Goal: Task Accomplishment & Management: Manage account settings

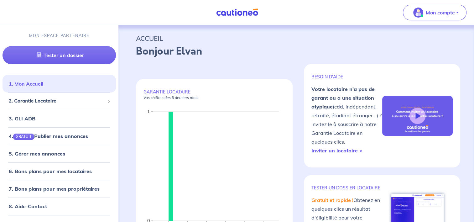
click at [43, 82] on link "1. Mon Accueil" at bounding box center [26, 84] width 34 height 6
click at [61, 102] on span "2. Garantie Locataire" at bounding box center [57, 101] width 96 height 7
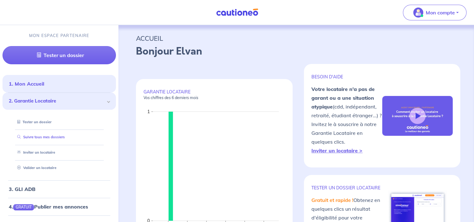
click at [58, 135] on link "Suivre tous mes dossiers" at bounding box center [40, 137] width 50 height 4
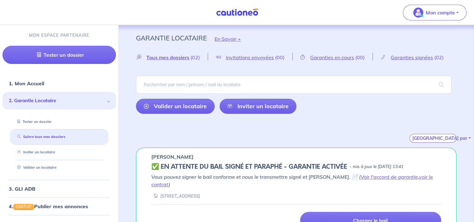
scroll to position [98, 0]
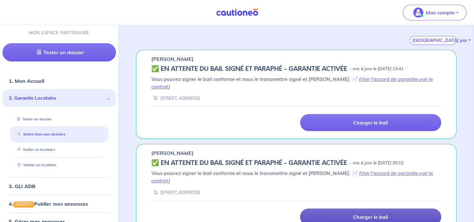
click at [322, 209] on link "Charger le bail" at bounding box center [370, 217] width 141 height 17
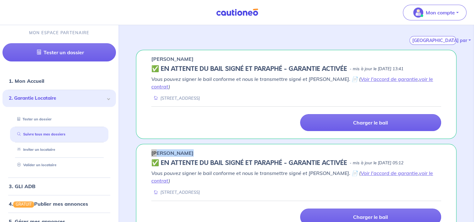
drag, startPoint x: 188, startPoint y: 144, endPoint x: 140, endPoint y: 141, distance: 47.8
click at [140, 144] on div "Tiphaine DUBUS ✅️️️ EN ATTENTE DU BAIL SIGNÉ ET PARAPHÉ - GARANTIE ACTIVÉE - mi…" at bounding box center [296, 188] width 321 height 89
drag, startPoint x: 140, startPoint y: 141, endPoint x: 170, endPoint y: 141, distance: 29.8
click at [170, 149] on p "[PERSON_NAME]" at bounding box center [172, 153] width 42 height 8
click at [188, 149] on p "[PERSON_NAME]" at bounding box center [172, 153] width 42 height 8
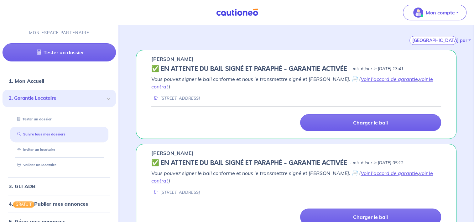
drag, startPoint x: 195, startPoint y: 144, endPoint x: 148, endPoint y: 146, distance: 47.4
click at [148, 146] on div "Tiphaine DUBUS ✅️️️ EN ATTENTE DU BAIL SIGNÉ ET PARAPHÉ - GARANTIE ACTIVÉE - mi…" at bounding box center [296, 188] width 321 height 89
drag, startPoint x: 148, startPoint y: 146, endPoint x: 176, endPoint y: 146, distance: 28.2
click at [176, 149] on p "[PERSON_NAME]" at bounding box center [172, 153] width 42 height 8
click at [182, 149] on p "[PERSON_NAME]" at bounding box center [172, 153] width 42 height 8
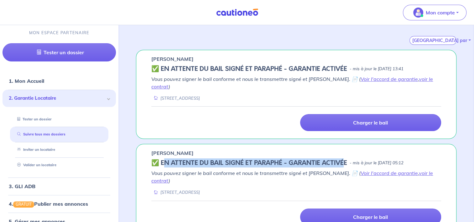
drag, startPoint x: 167, startPoint y: 153, endPoint x: 347, endPoint y: 153, distance: 179.7
click at [347, 159] on h5 "✅️️️ EN ATTENTE DU BAIL SIGNÉ ET PARAPHÉ - GARANTIE ACTIVÉE" at bounding box center [249, 163] width 196 height 8
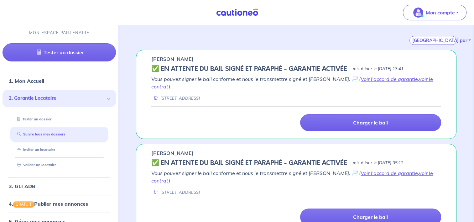
drag, startPoint x: 347, startPoint y: 153, endPoint x: 350, endPoint y: 153, distance: 3.2
click at [350, 159] on div "✅️️️ EN ATTENTE DU BAIL SIGNÉ ET PARAPHÉ - GARANTIE ACTIVÉE - mis à jour le 13 …" at bounding box center [296, 163] width 290 height 8
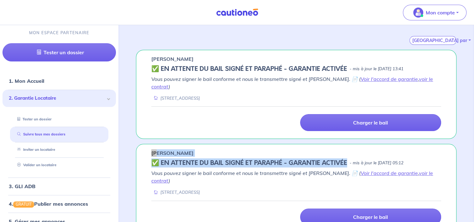
drag, startPoint x: 347, startPoint y: 155, endPoint x: 151, endPoint y: 144, distance: 195.7
click at [151, 144] on div "Tiphaine DUBUS ✅️️️ EN ATTENTE DU BAIL SIGNÉ ET PARAPHÉ - GARANTIE ACTIVÉE - mi…" at bounding box center [296, 188] width 321 height 89
drag, startPoint x: 151, startPoint y: 144, endPoint x: 170, endPoint y: 152, distance: 19.8
click at [170, 159] on h5 "✅️️️ EN ATTENTE DU BAIL SIGNÉ ET PARAPHÉ - GARANTIE ACTIVÉE" at bounding box center [249, 163] width 196 height 8
click at [171, 159] on h5 "✅️️️ EN ATTENTE DU BAIL SIGNÉ ET PARAPHÉ - GARANTIE ACTIVÉE" at bounding box center [249, 163] width 196 height 8
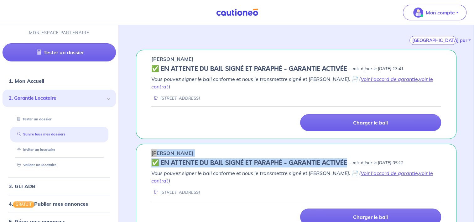
click at [171, 159] on h5 "✅️️️ EN ATTENTE DU BAIL SIGNÉ ET PARAPHÉ - GARANTIE ACTIVÉE" at bounding box center [249, 163] width 196 height 8
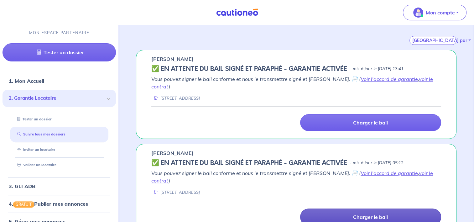
click at [325, 209] on link "Charger le bail" at bounding box center [370, 217] width 141 height 17
click at [345, 209] on link "Charger le bail" at bounding box center [370, 217] width 141 height 17
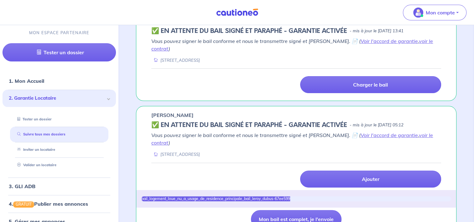
scroll to position [136, 0]
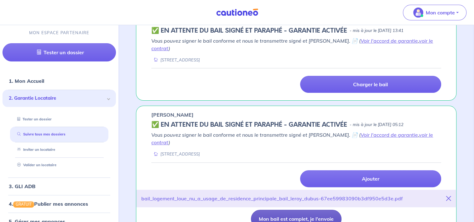
click at [302, 210] on button "Mon bail est complet, je l'envoie" at bounding box center [296, 219] width 91 height 18
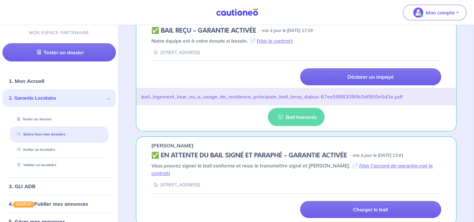
scroll to position [98, 0]
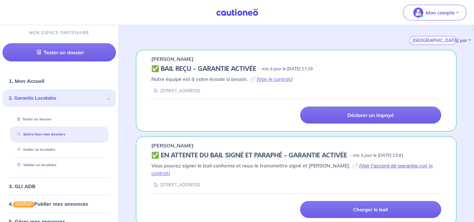
click at [361, 166] on link "Voir l'accord de garantie" at bounding box center [389, 165] width 57 height 6
click at [266, 79] on link "Voir le contrat" at bounding box center [274, 79] width 33 height 6
click at [371, 166] on link "Voir l'accord de garantie" at bounding box center [389, 165] width 57 height 6
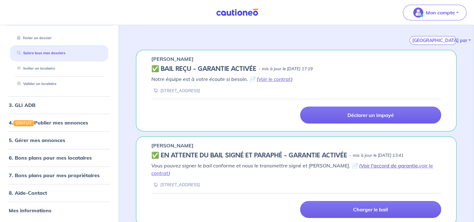
click at [361, 164] on link "Voir l'accord de garantie" at bounding box center [389, 165] width 57 height 6
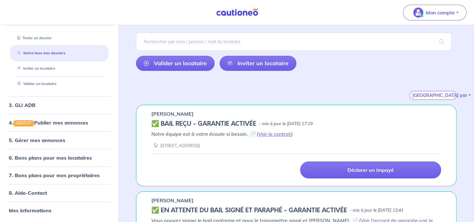
scroll to position [0, 0]
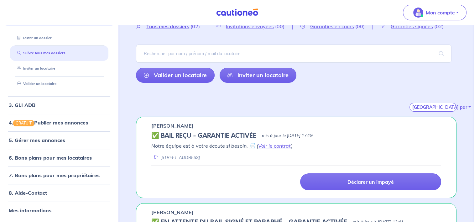
drag, startPoint x: 185, startPoint y: 70, endPoint x: 186, endPoint y: 86, distance: 16.3
click at [185, 70] on link "Valider un locataire" at bounding box center [175, 75] width 79 height 15
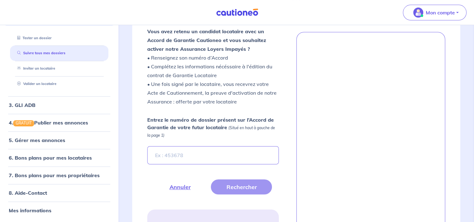
scroll to position [179, 0]
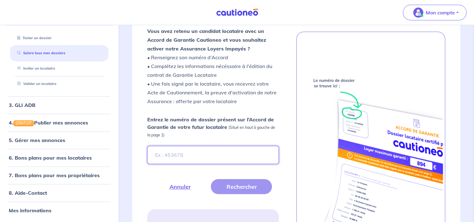
click at [194, 155] on input "Entrez le numéro de dossier présent sur l’Accord de Garantie de votre futur loc…" at bounding box center [212, 155] width 131 height 18
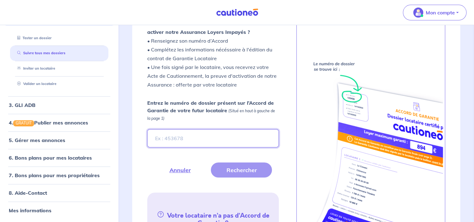
scroll to position [210, 0]
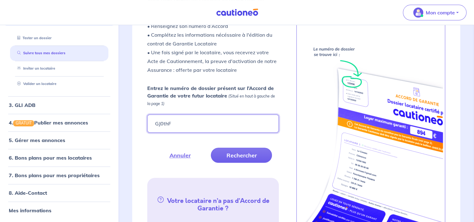
type input "GJ0thF"
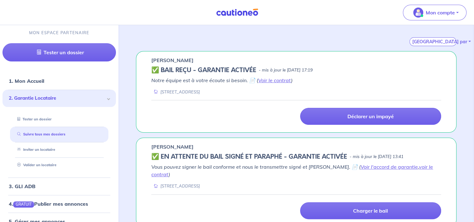
scroll to position [99, 0]
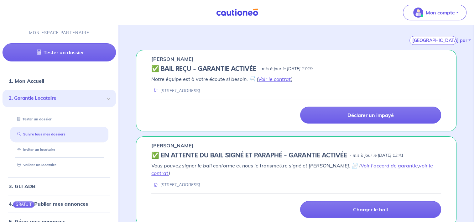
click at [222, 156] on h5 "✅️️️ EN ATTENTE DU BAIL SIGNÉ ET PARAPHÉ - GARANTIE ACTIVÉE" at bounding box center [249, 156] width 196 height 8
click at [238, 154] on h5 "✅️️️ EN ATTENTE DU BAIL SIGNÉ ET PARAPHÉ - GARANTIE ACTIVÉE" at bounding box center [249, 156] width 196 height 8
